Goal: Information Seeking & Learning: Learn about a topic

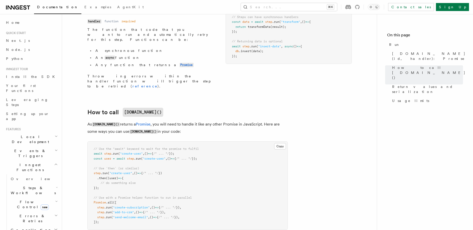
scroll to position [119, 0]
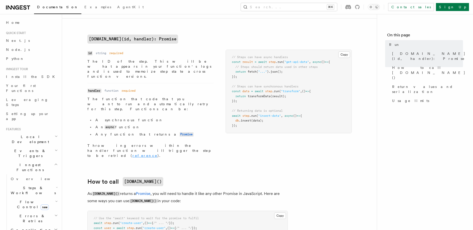
click at [132, 153] on link "reference" at bounding box center [144, 155] width 25 height 4
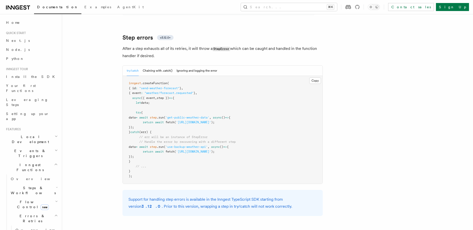
scroll to position [783, 0]
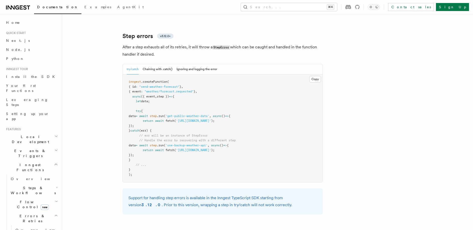
click at [234, 44] on p "After a step exhausts all of its retries, it will throw a StepError which can b…" at bounding box center [222, 51] width 200 height 14
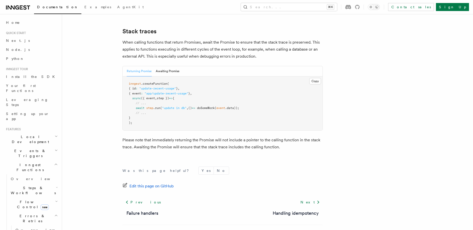
scroll to position [1127, 0]
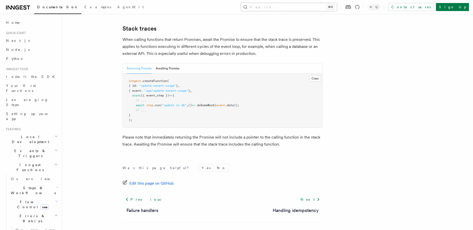
click at [298, 8] on button "Search... ⌘K" at bounding box center [289, 7] width 96 height 8
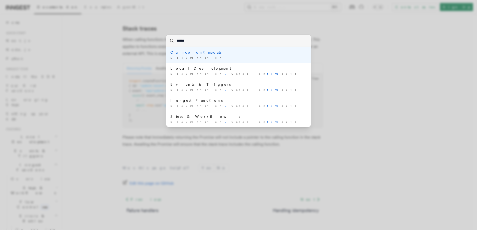
type input "*******"
click at [192, 50] on div "Cancel on timeout s" at bounding box center [238, 52] width 136 height 5
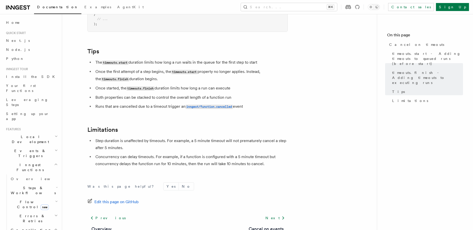
scroll to position [433, 0]
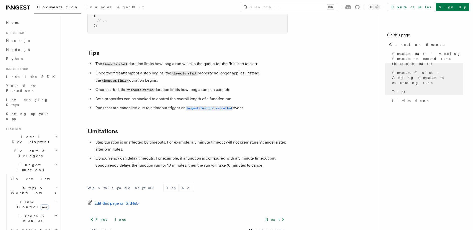
click at [166, 104] on li "Runs that are cancelled due to a timeout trigger an inngest/function.cancelled …" at bounding box center [191, 107] width 194 height 7
click at [151, 104] on li "Runs that are cancelled due to a timeout trigger an inngest/function.cancelled …" at bounding box center [191, 107] width 194 height 7
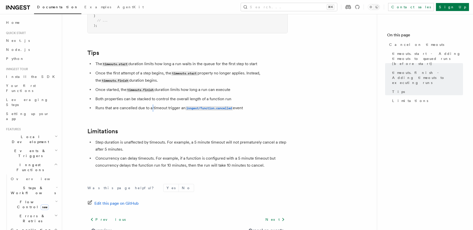
click at [129, 104] on li "Runs that are cancelled due to a timeout trigger an inngest/function.cancelled …" at bounding box center [191, 107] width 194 height 7
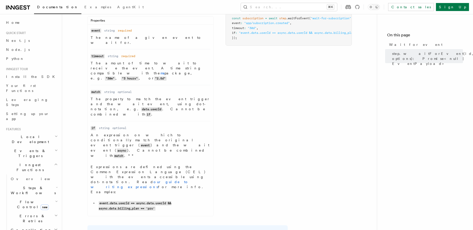
scroll to position [101, 0]
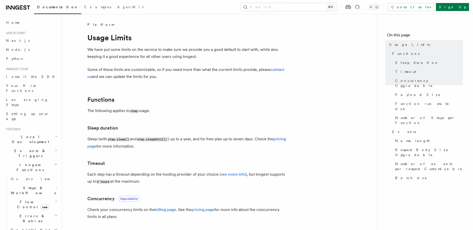
click at [228, 173] on link "see more info" at bounding box center [233, 174] width 25 height 5
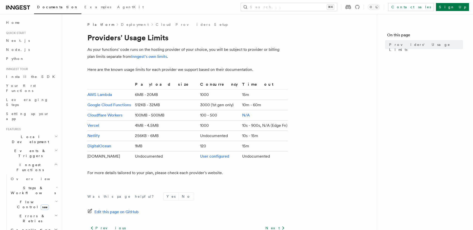
click at [141, 50] on p "As your functions' code runs on the hosting provider of your choice, you will b…" at bounding box center [187, 53] width 200 height 14
click at [137, 49] on p "As your functions' code runs on the hosting provider of your choice, you will b…" at bounding box center [187, 53] width 200 height 14
click at [179, 52] on p "As your functions' code runs on the hosting provider of your choice, you will b…" at bounding box center [187, 53] width 200 height 14
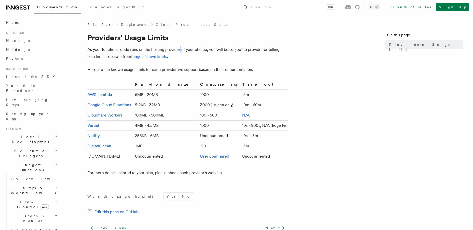
click at [179, 52] on p "As your functions' code runs on the hosting provider of your choice, you will b…" at bounding box center [187, 53] width 200 height 14
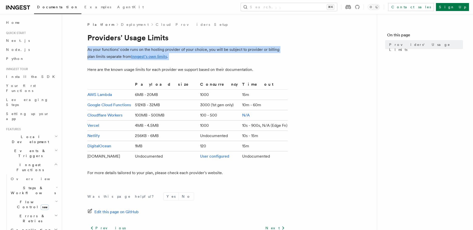
click at [182, 55] on p "As your functions' code runs on the hosting provider of your choice, you will b…" at bounding box center [187, 53] width 200 height 14
